Goal: Check status: Check status

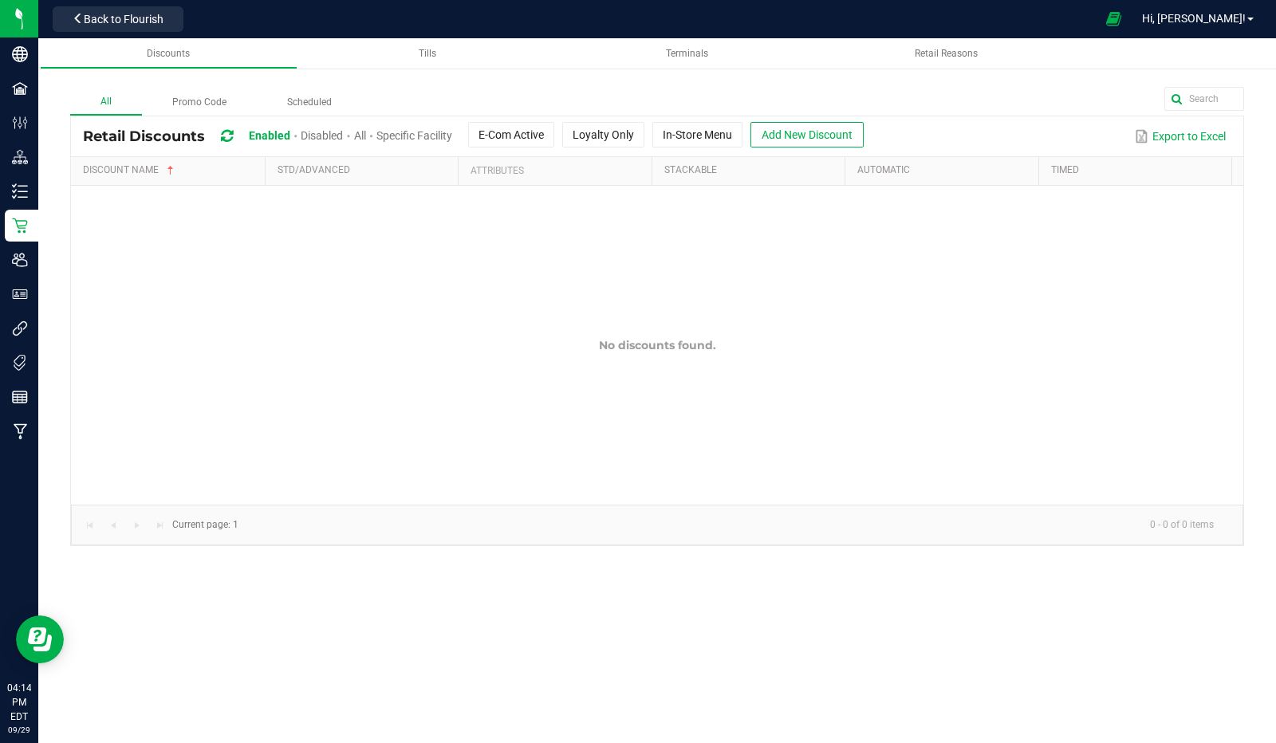
click at [207, 40] on link "Discounts" at bounding box center [169, 53] width 258 height 31
click at [124, 13] on span "Back to Flourish" at bounding box center [124, 19] width 80 height 13
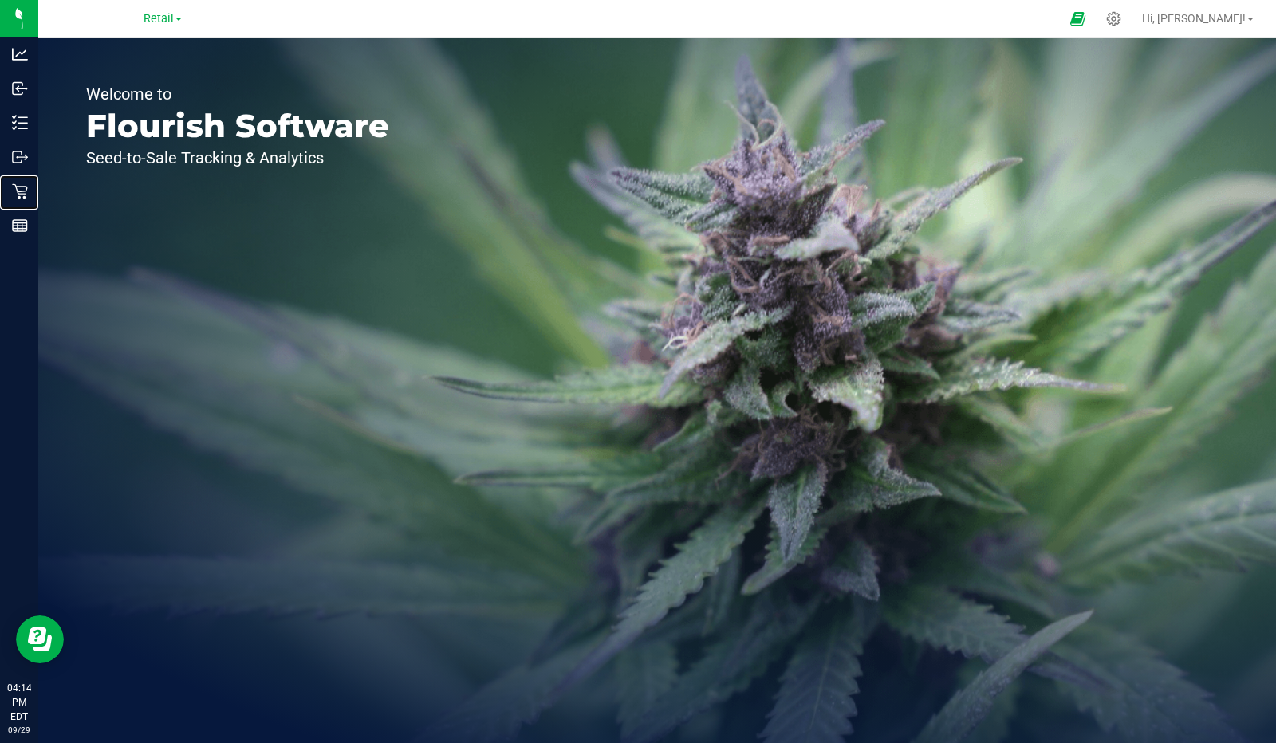
click at [18, 192] on icon at bounding box center [20, 191] width 16 height 16
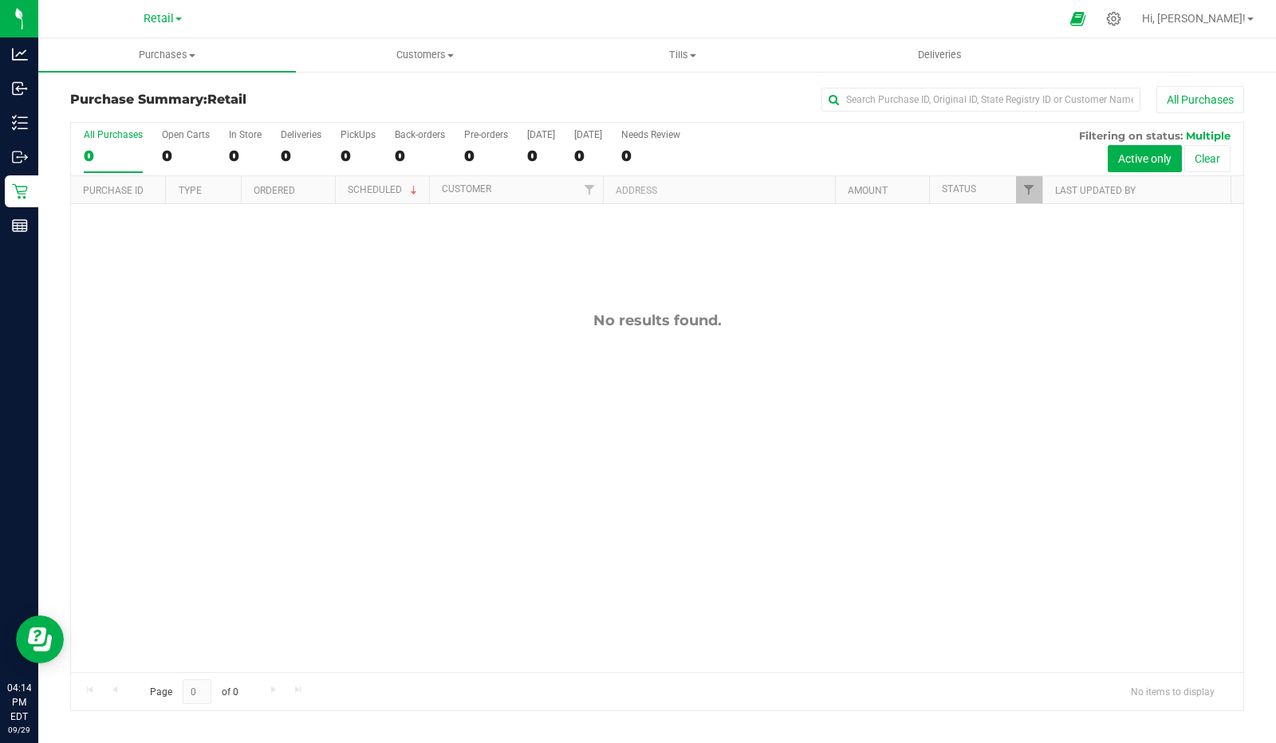
click at [471, 577] on div "No results found." at bounding box center [657, 492] width 1173 height 576
click at [137, 219] on div "No results found." at bounding box center [657, 492] width 1173 height 576
click at [345, 154] on div "0" at bounding box center [358, 156] width 35 height 18
click at [0, 0] on input "PickUps 0" at bounding box center [0, 0] width 0 height 0
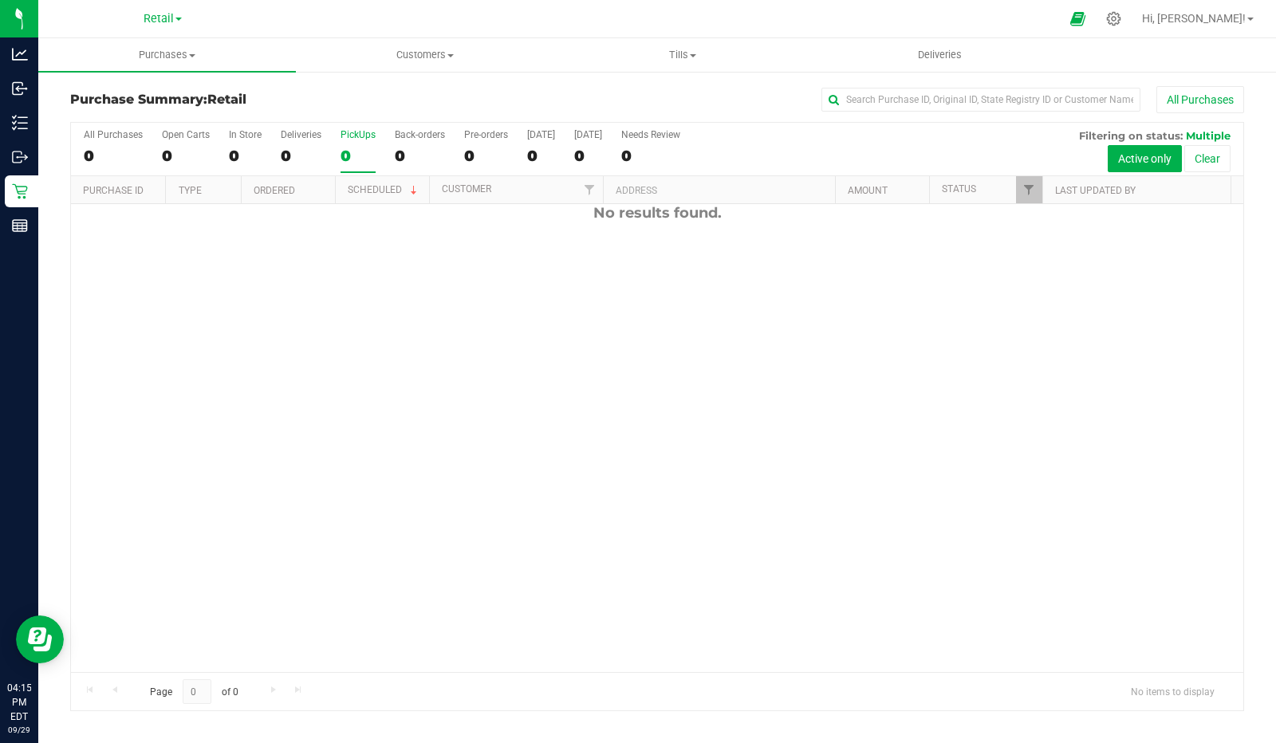
scroll to position [0, 0]
